Goal: Obtain resource: Obtain resource

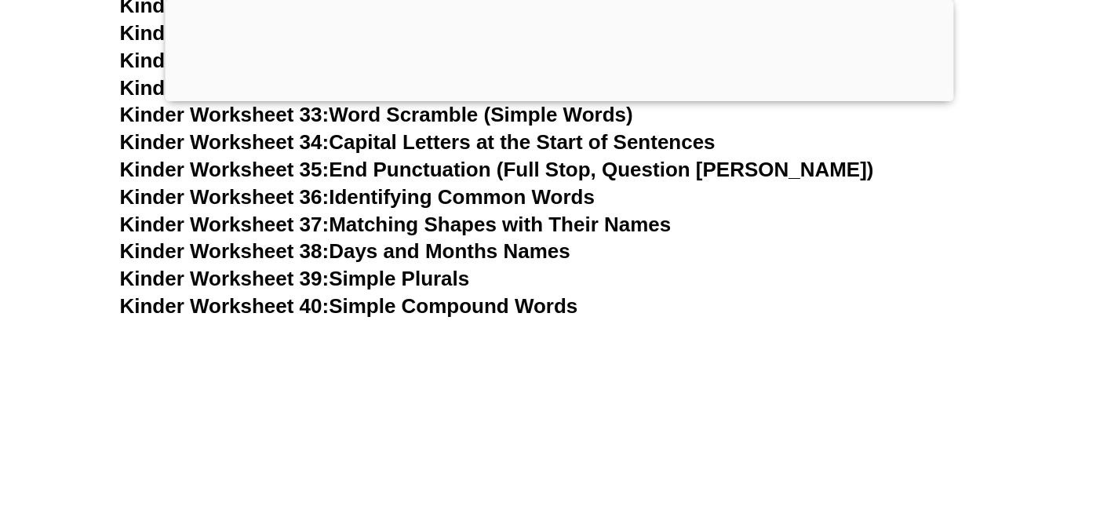
scroll to position [2283, 0]
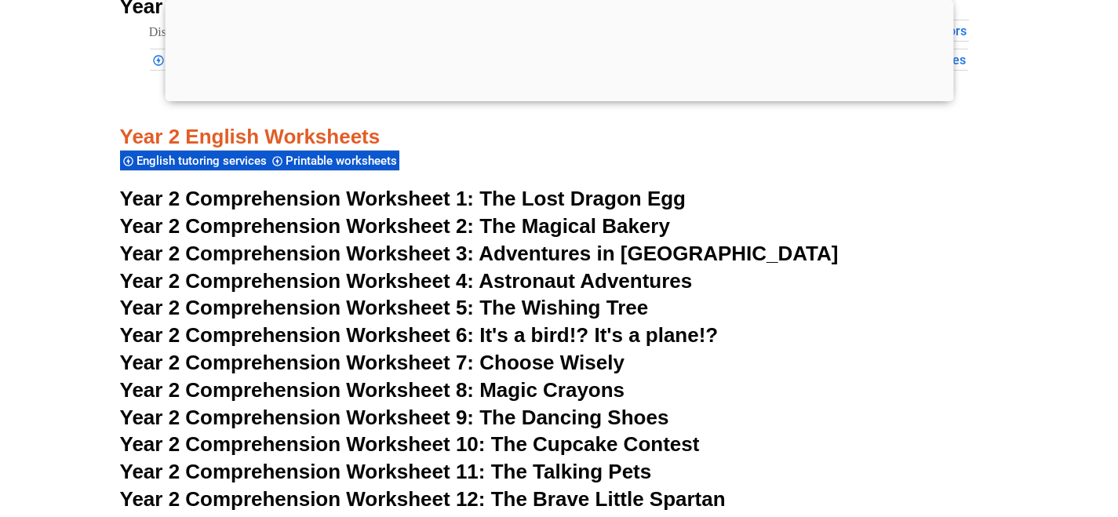
scroll to position [3600, 0]
click at [271, 347] on span "Year 2 Comprehension Worksheet 6: It's a bird!? It's a plane!?" at bounding box center [419, 335] width 599 height 24
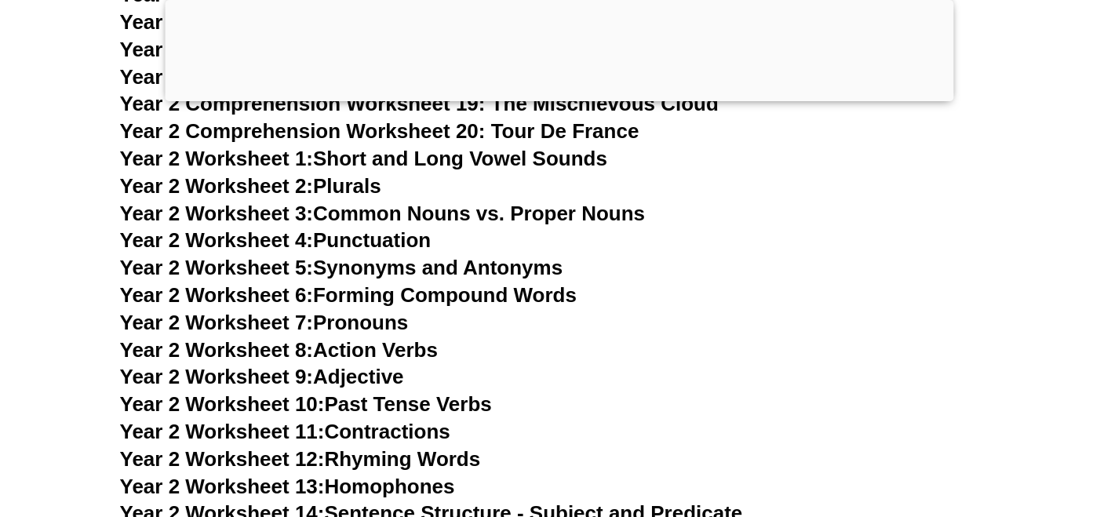
scroll to position [4215, 0]
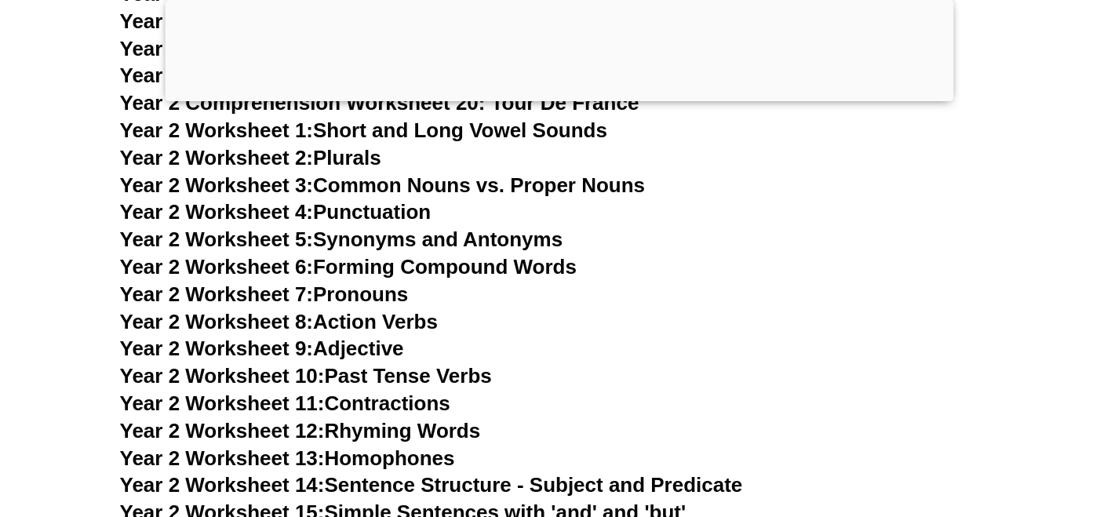
click at [392, 333] on link "Year 2 Worksheet 8: Action Verbs" at bounding box center [279, 322] width 318 height 24
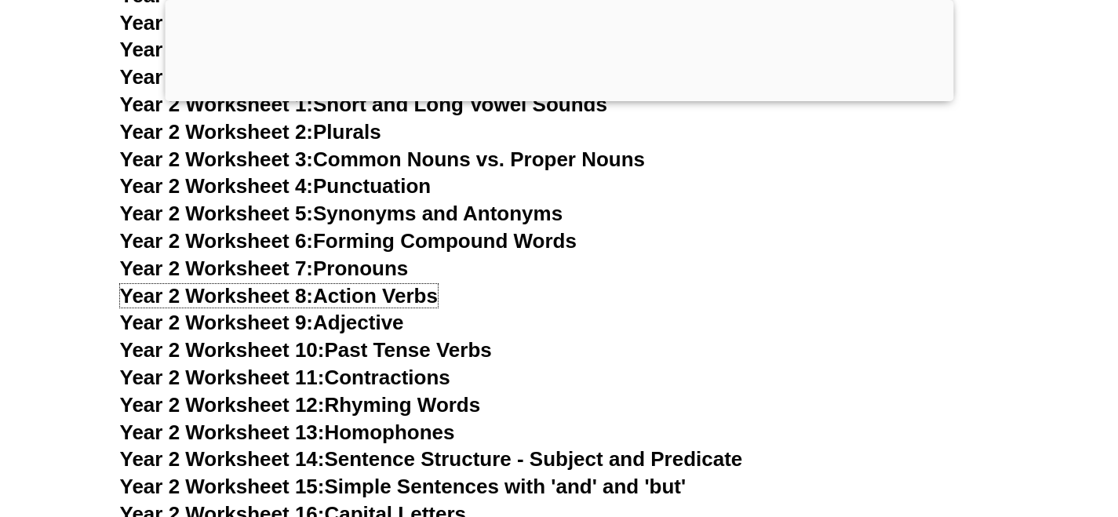
scroll to position [4394, 0]
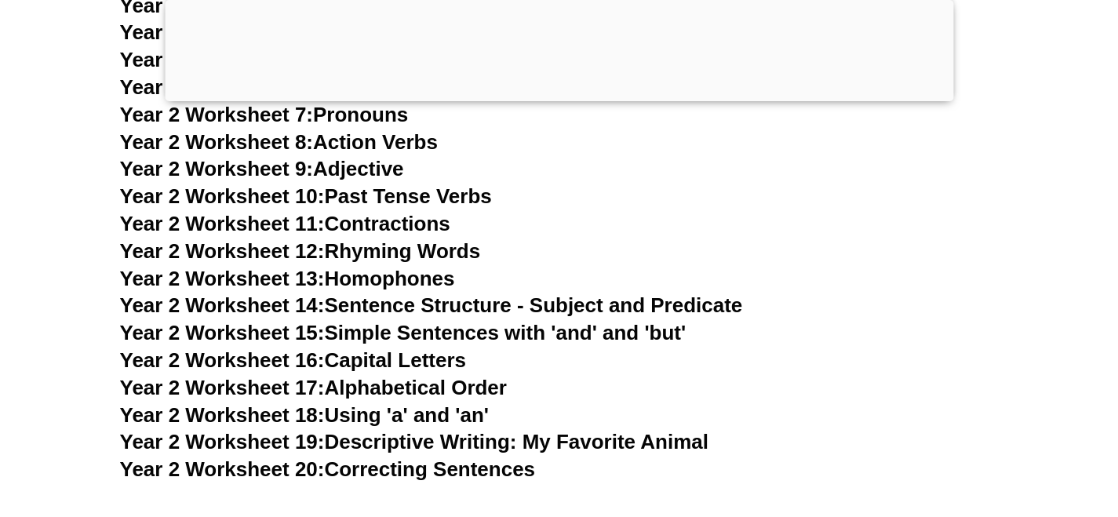
click at [478, 317] on link "Year 2 Worksheet 14: Sentence Structure - Subject and Predicate" at bounding box center [431, 305] width 623 height 24
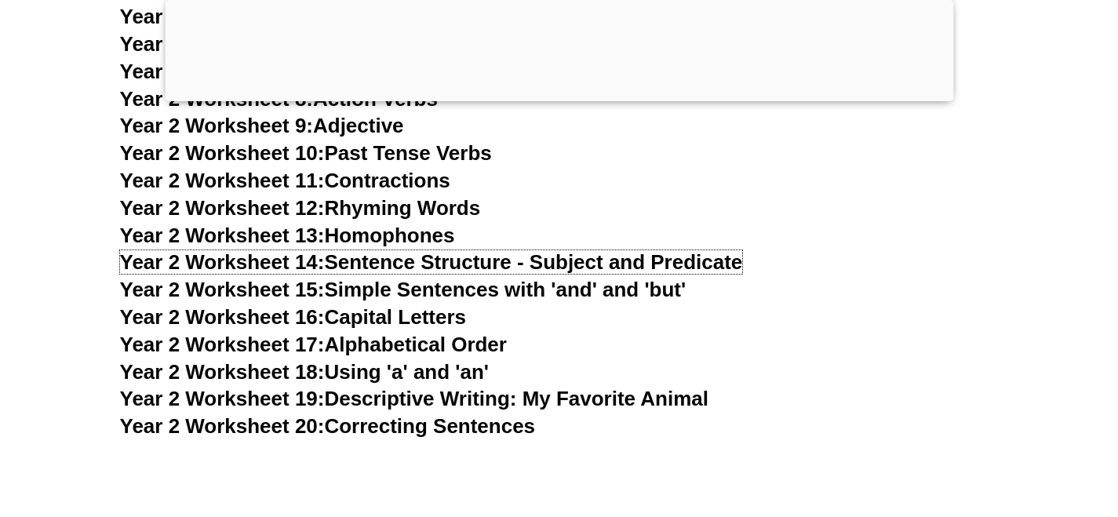
scroll to position [4457, 0]
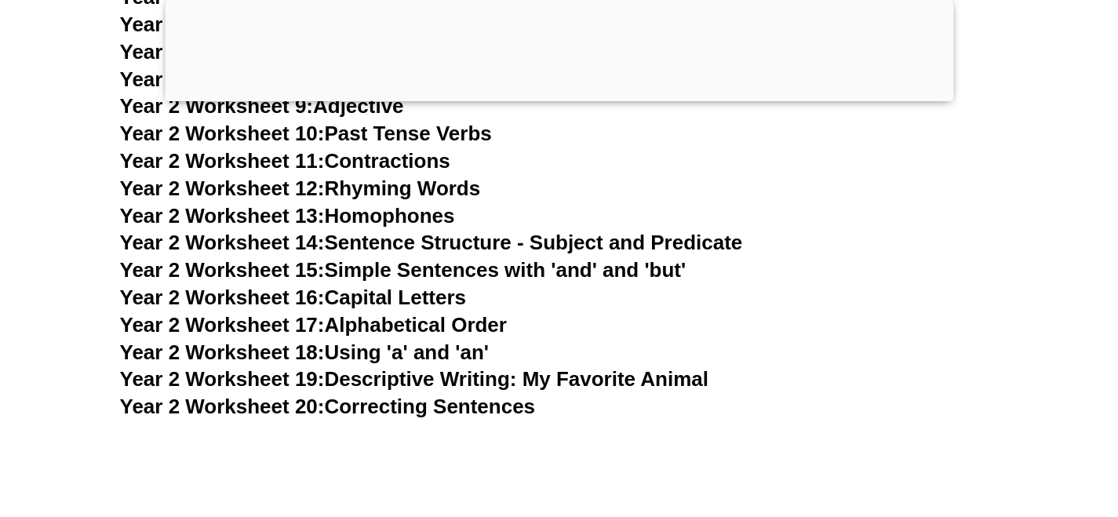
click at [583, 282] on link "Year 2 Worksheet 15: Simple Sentences with 'and' and 'but'" at bounding box center [403, 270] width 566 height 24
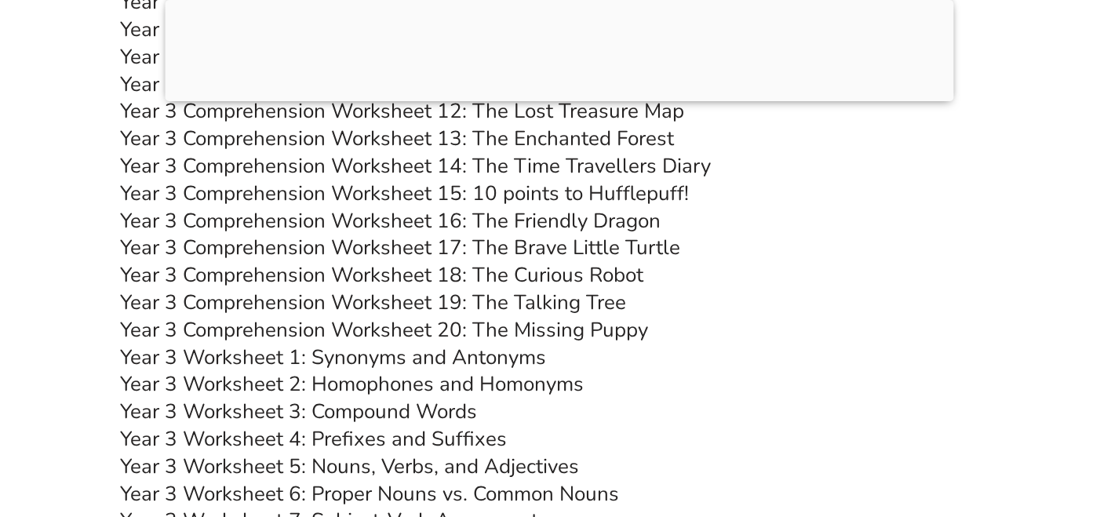
scroll to position [5651, 0]
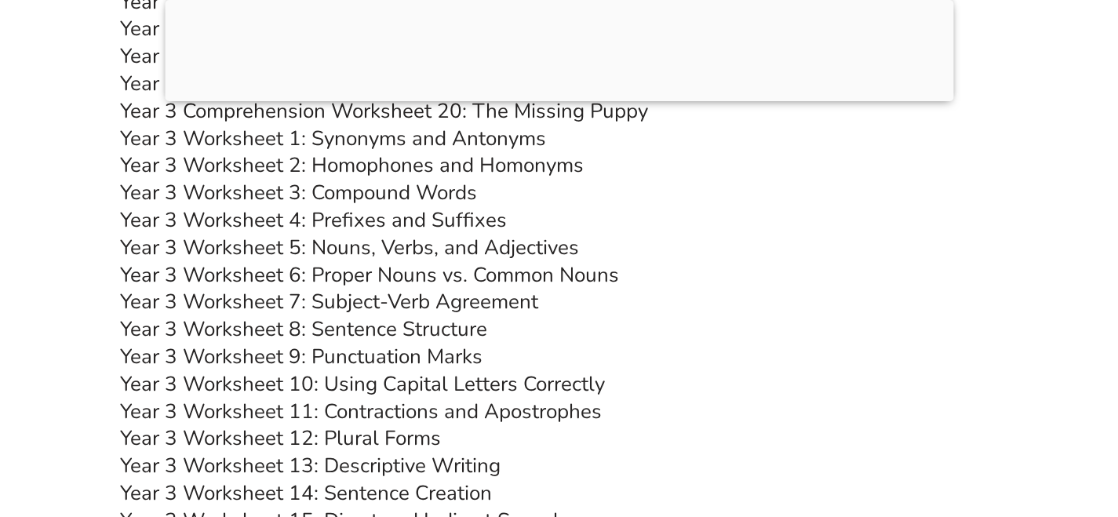
click at [428, 179] on link "Year 3 Worksheet 2: Homophones and Homonyms" at bounding box center [352, 164] width 464 height 27
click at [399, 343] on link "Year 3 Worksheet 8: Sentence Structure" at bounding box center [303, 328] width 367 height 27
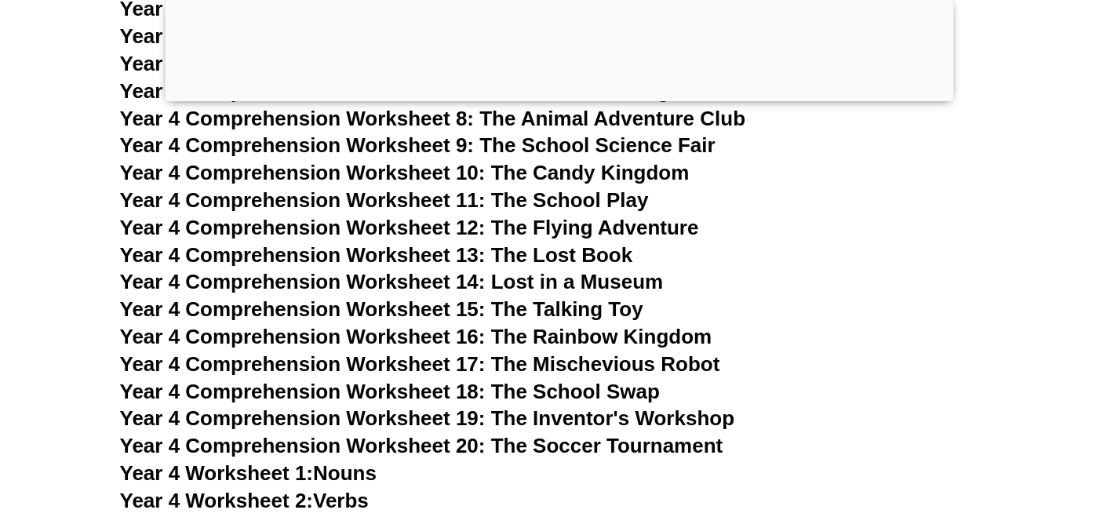
scroll to position [6517, 0]
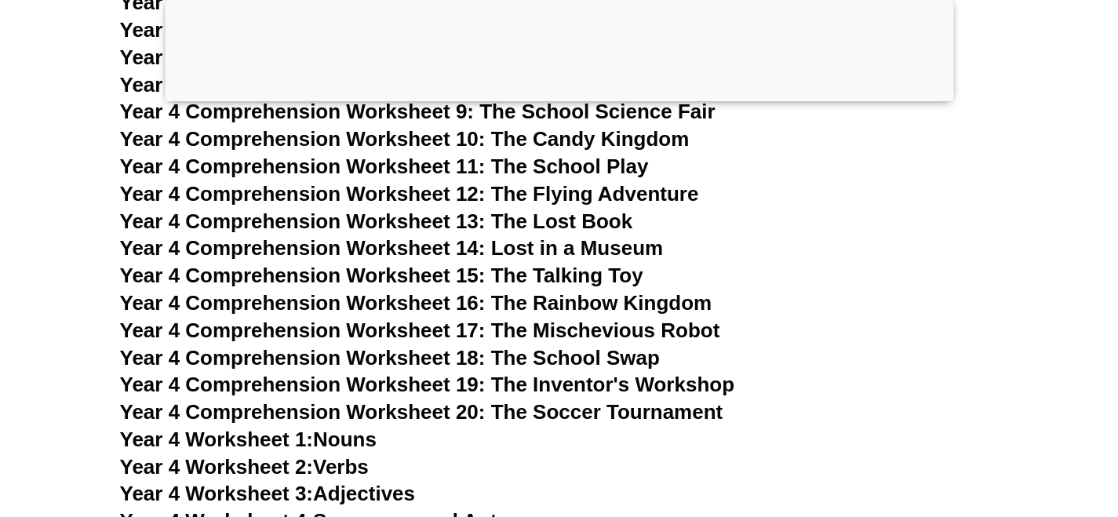
click at [473, 342] on span "Year 4 Comprehension Worksheet 17: The Mischevious Robot" at bounding box center [420, 331] width 600 height 24
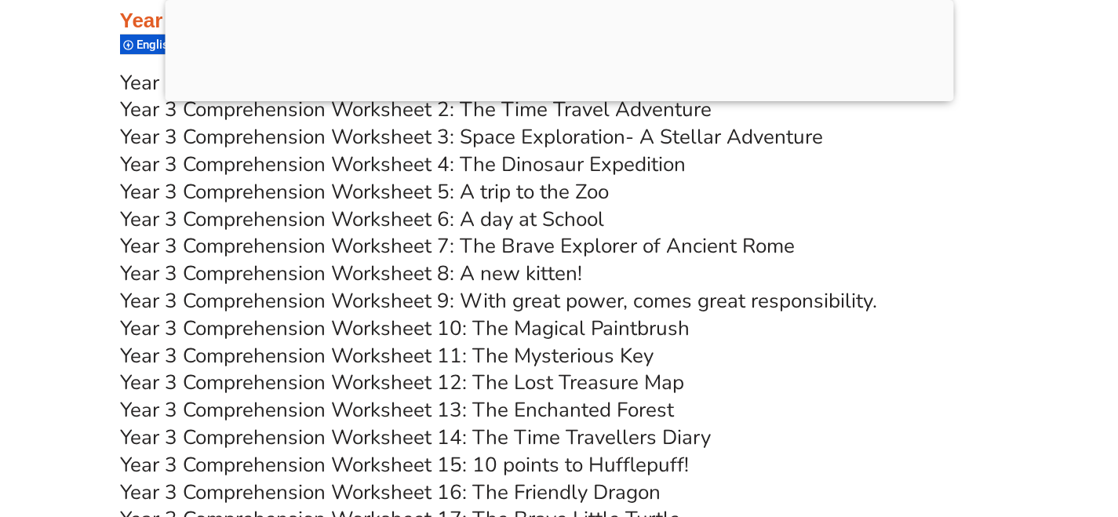
scroll to position [5162, 0]
click at [461, 259] on link "Year 3 Comprehension Worksheet 7: The Brave Explorer of Ancient Rome" at bounding box center [457, 244] width 675 height 27
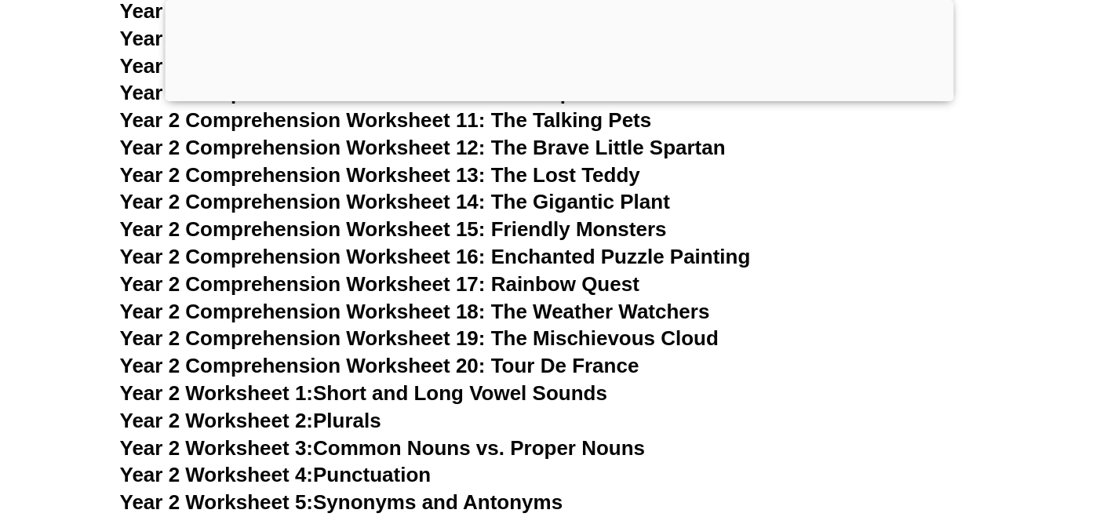
scroll to position [3952, 0]
click at [311, 213] on span "Year 2 Comprehension Worksheet 14: The Gigantic Plant" at bounding box center [395, 202] width 550 height 24
